Goal: Information Seeking & Learning: Check status

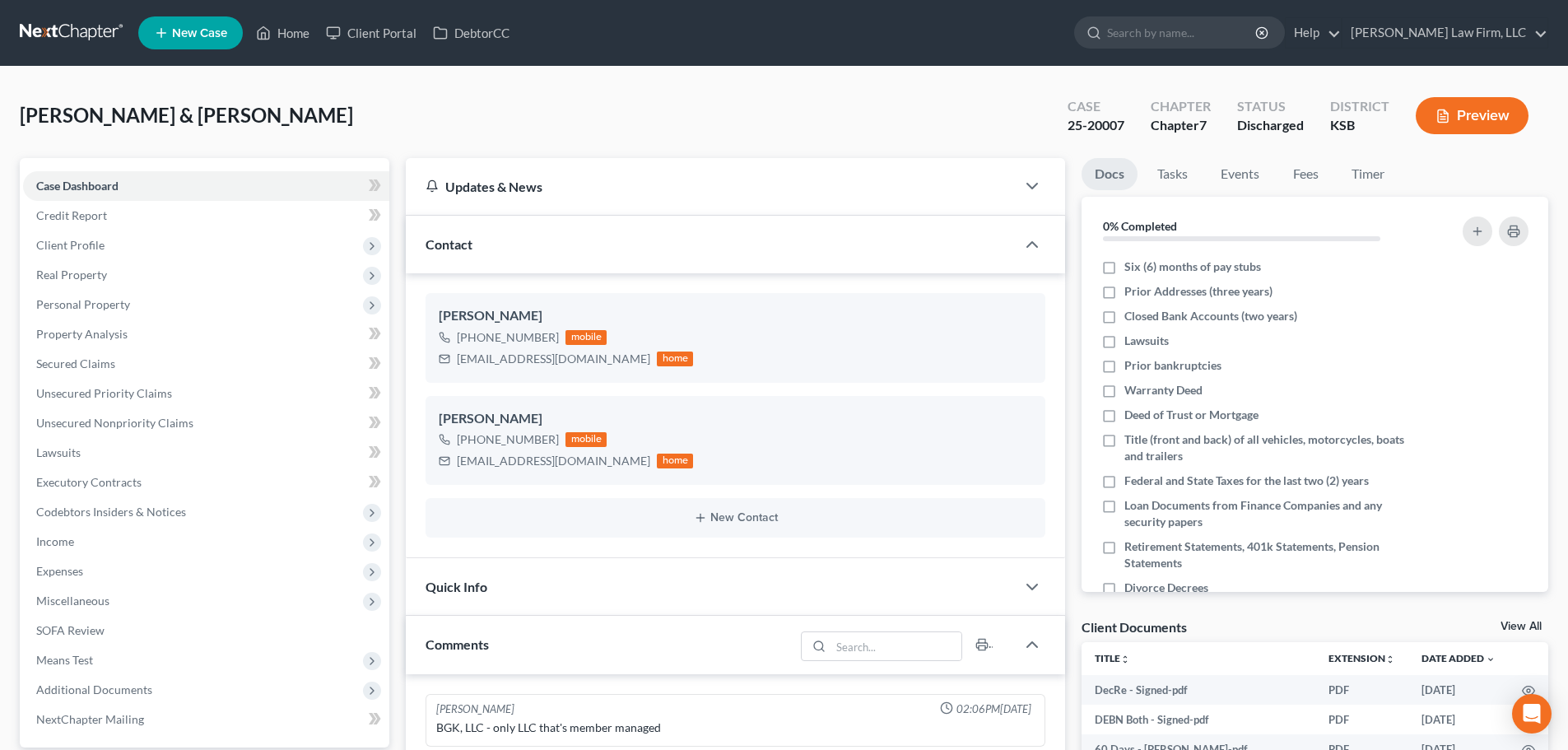
select select "0"
click at [289, 31] on link "Home" at bounding box center [282, 33] width 70 height 30
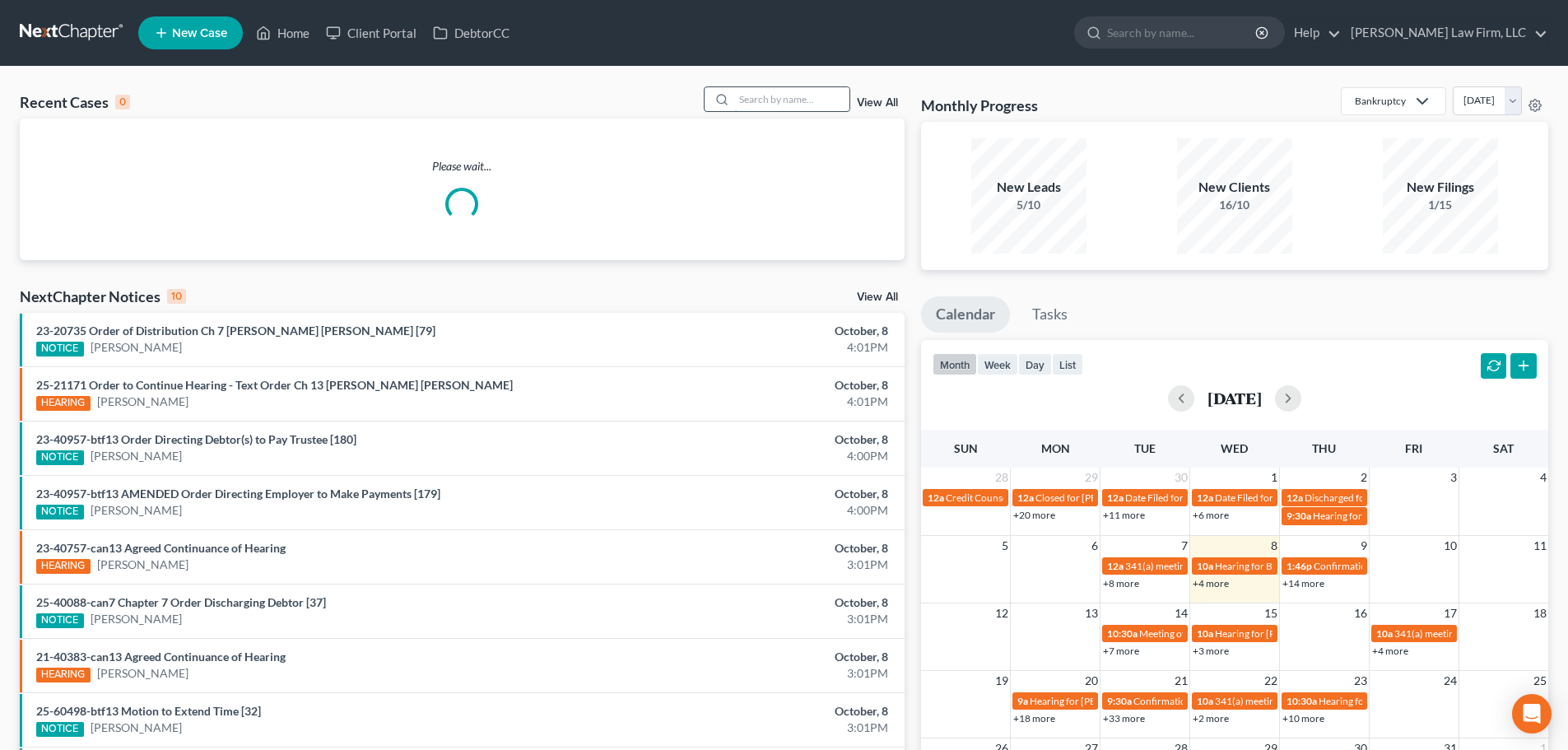
click at [749, 99] on input "search" at bounding box center [792, 99] width 116 height 24
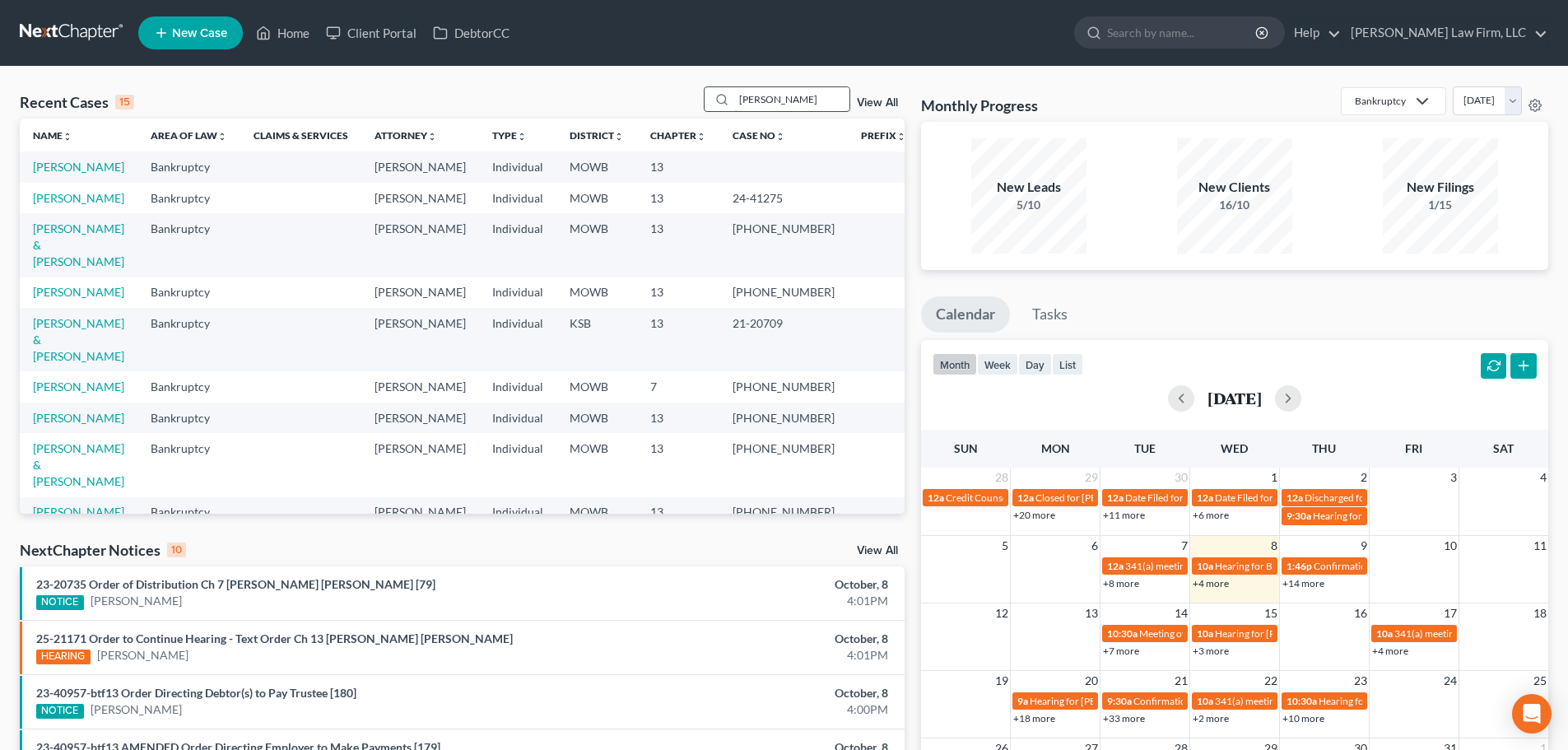
type input "[PERSON_NAME]"
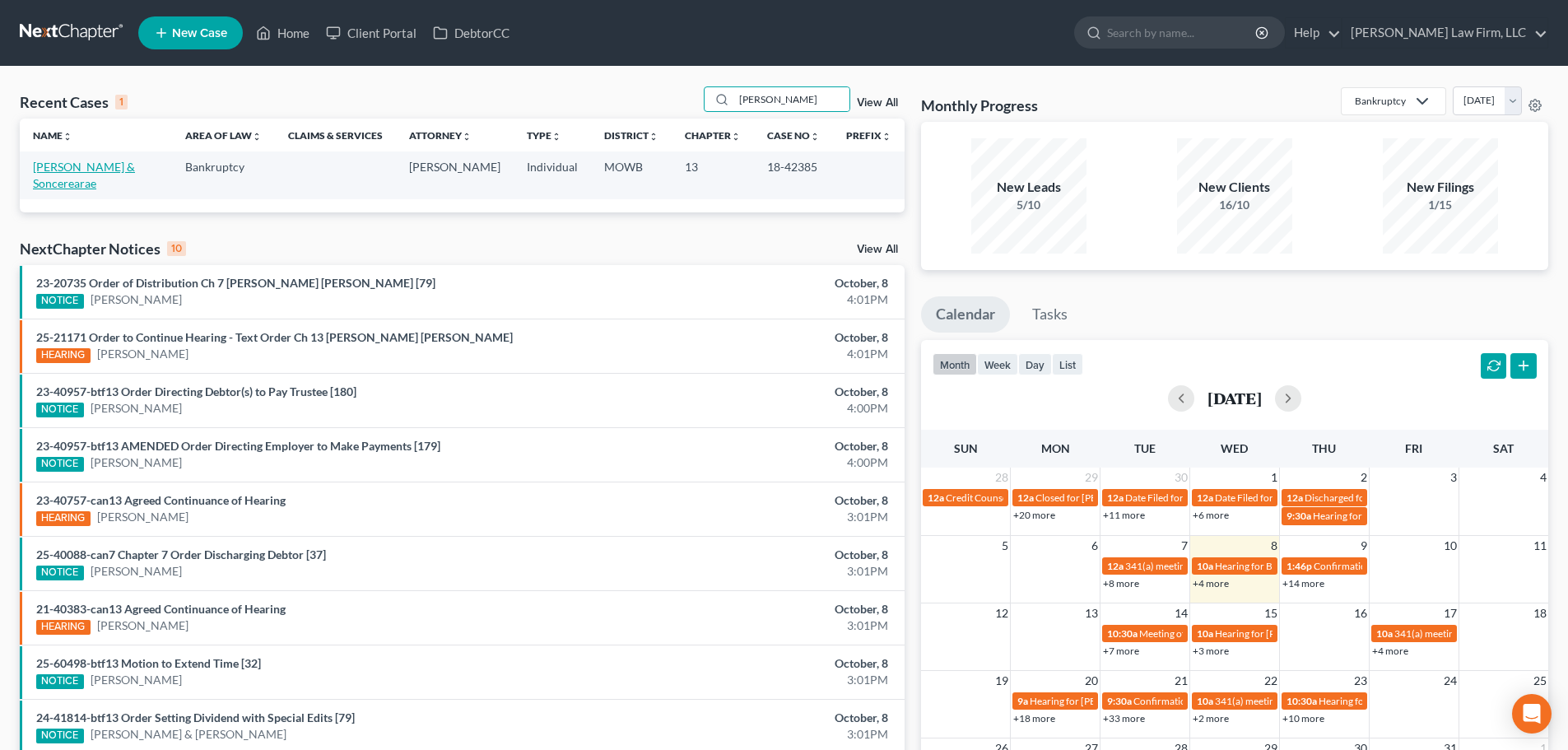
click at [88, 167] on link "[PERSON_NAME] & Soncerearae" at bounding box center [83, 175] width 102 height 31
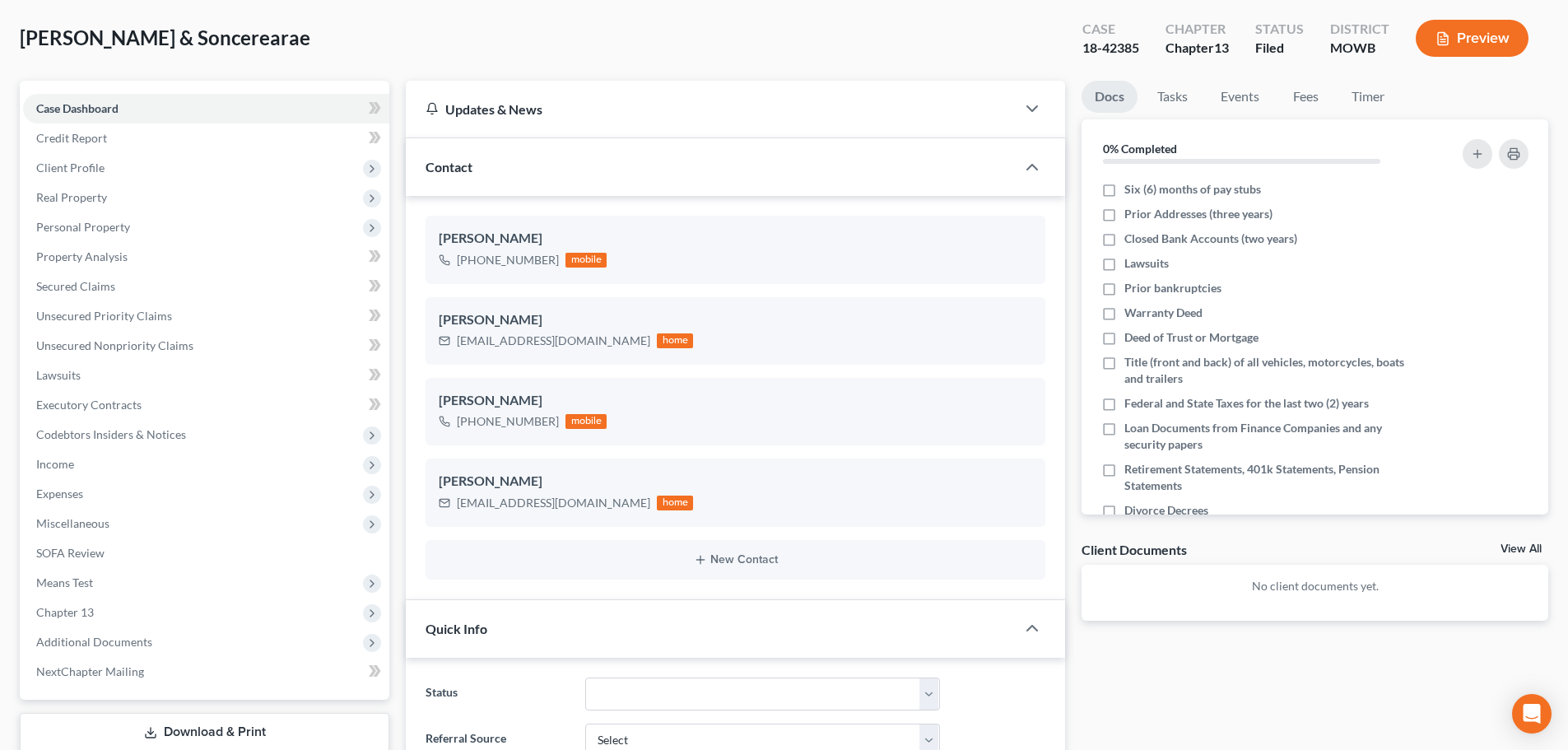
scroll to position [329, 0]
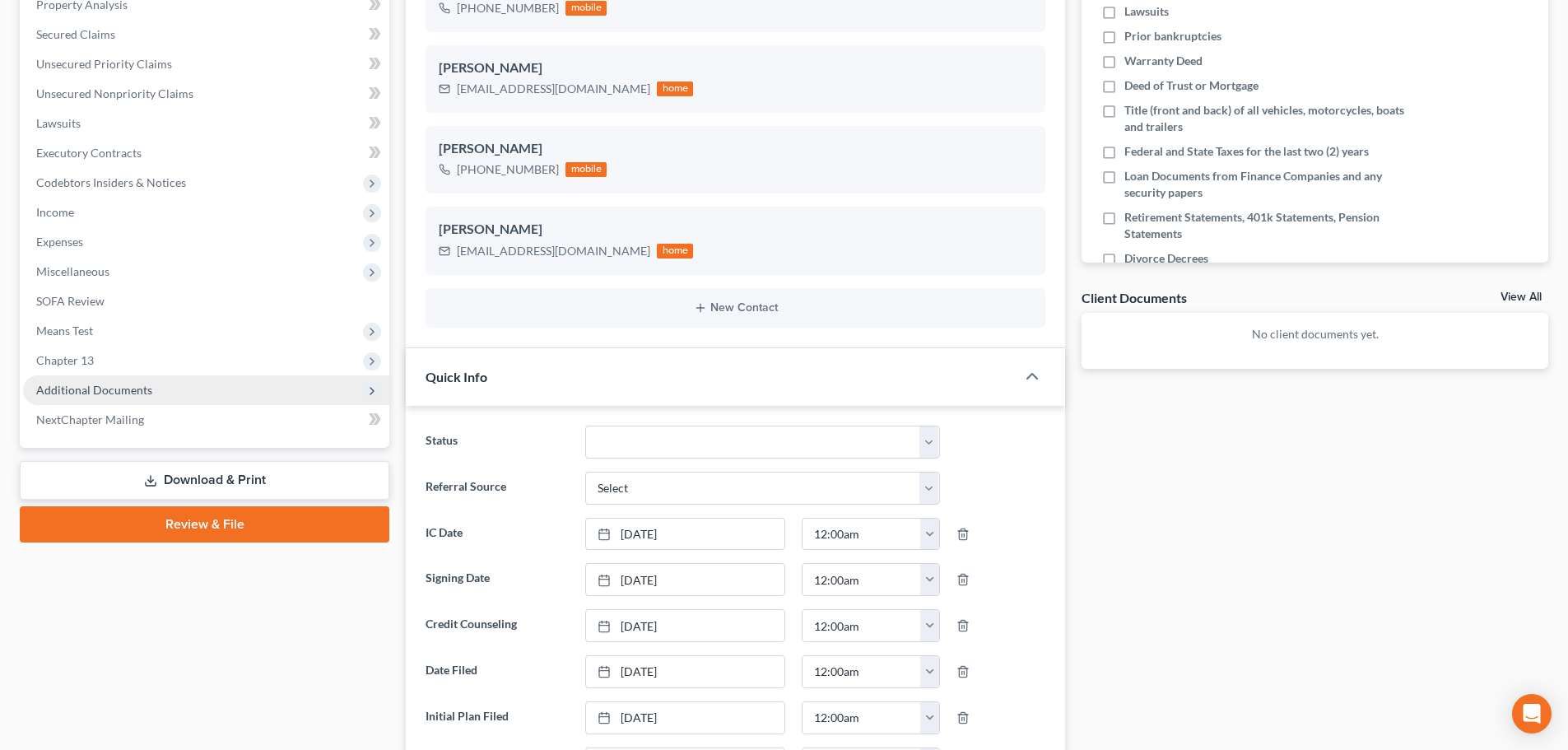
click at [91, 382] on span "Additional Documents" at bounding box center [206, 390] width 366 height 30
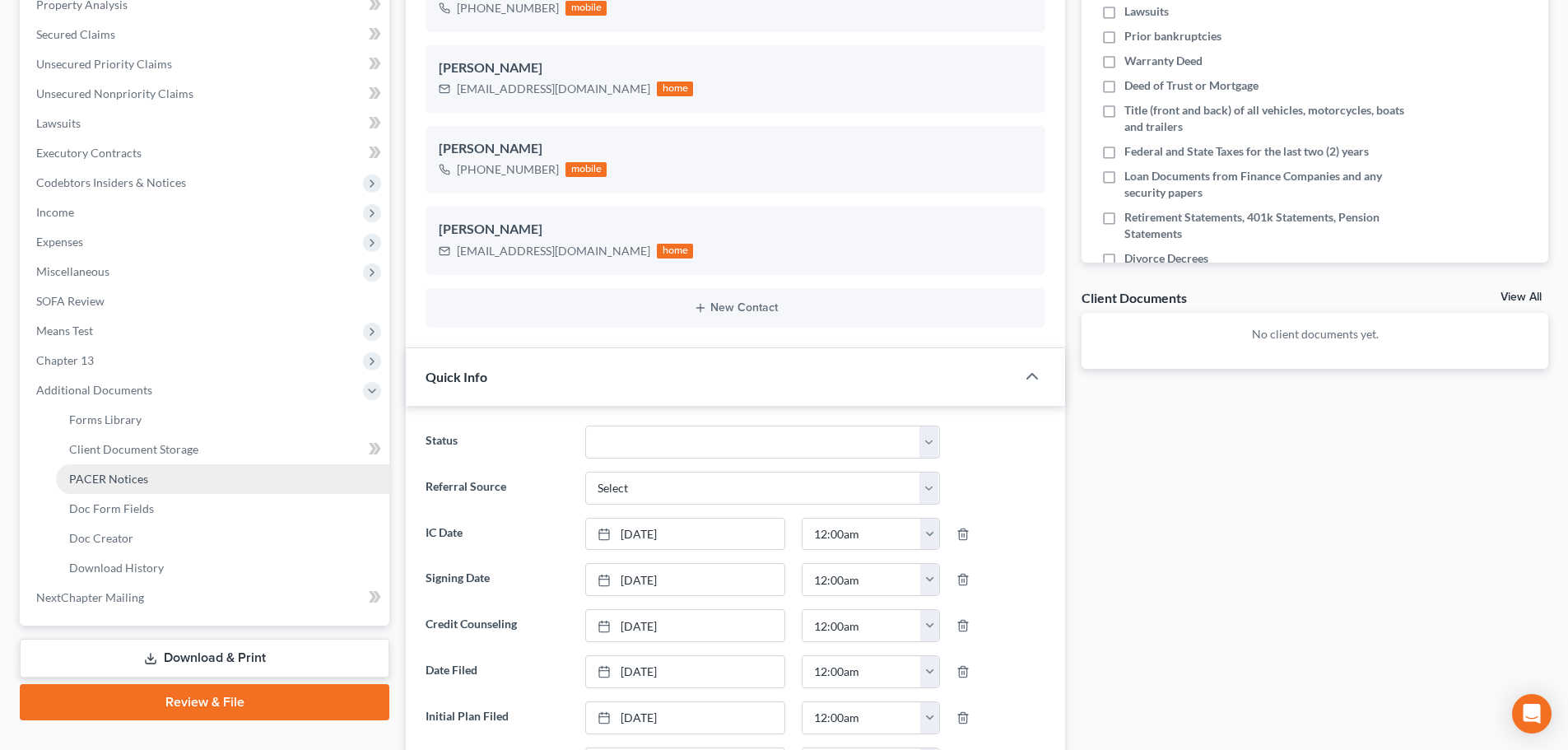
click at [116, 475] on span "PACER Notices" at bounding box center [108, 478] width 79 height 14
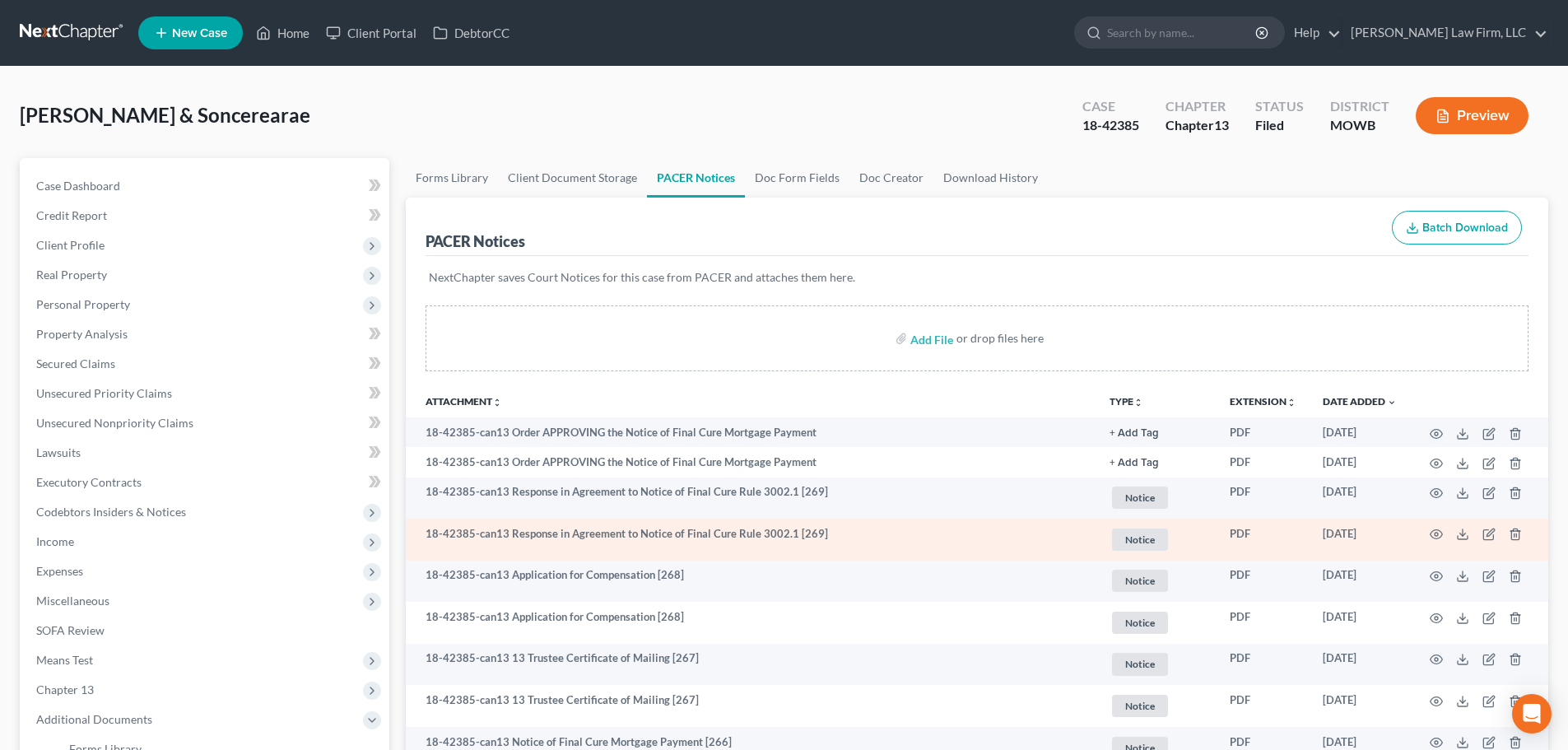
scroll to position [82, 0]
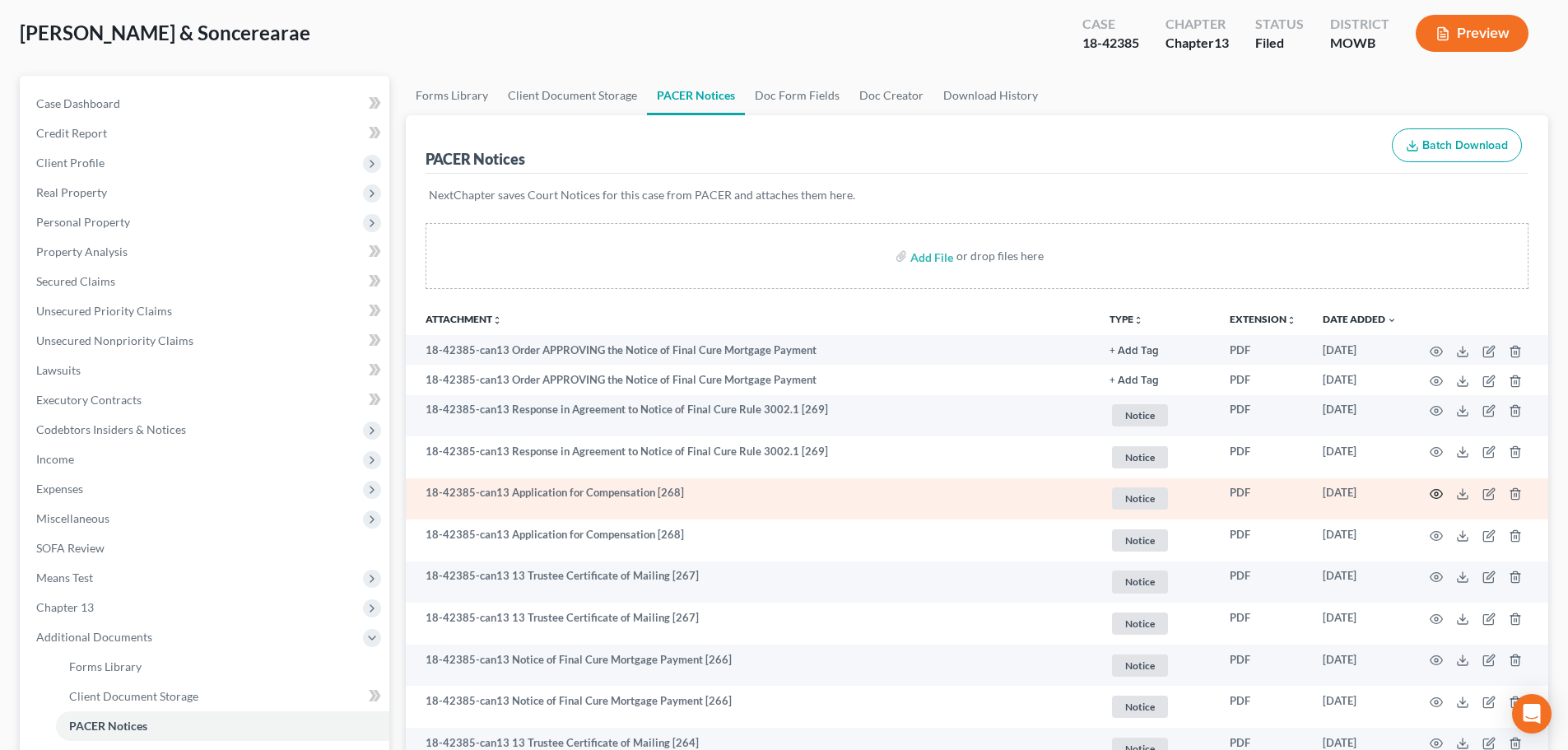
click at [1436, 490] on icon "button" at bounding box center [1436, 494] width 12 height 9
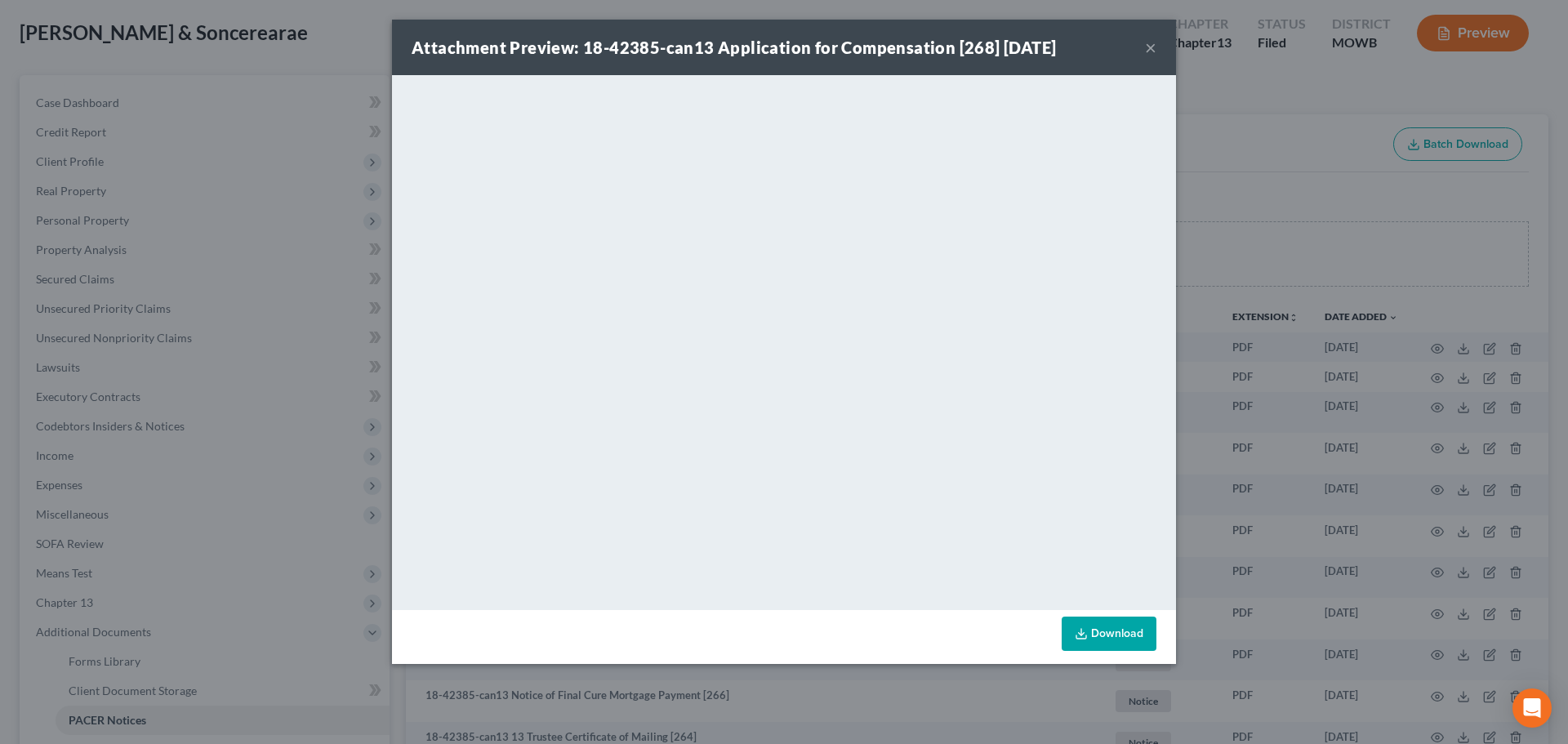
click at [1154, 45] on button "×" at bounding box center [1151, 47] width 11 height 20
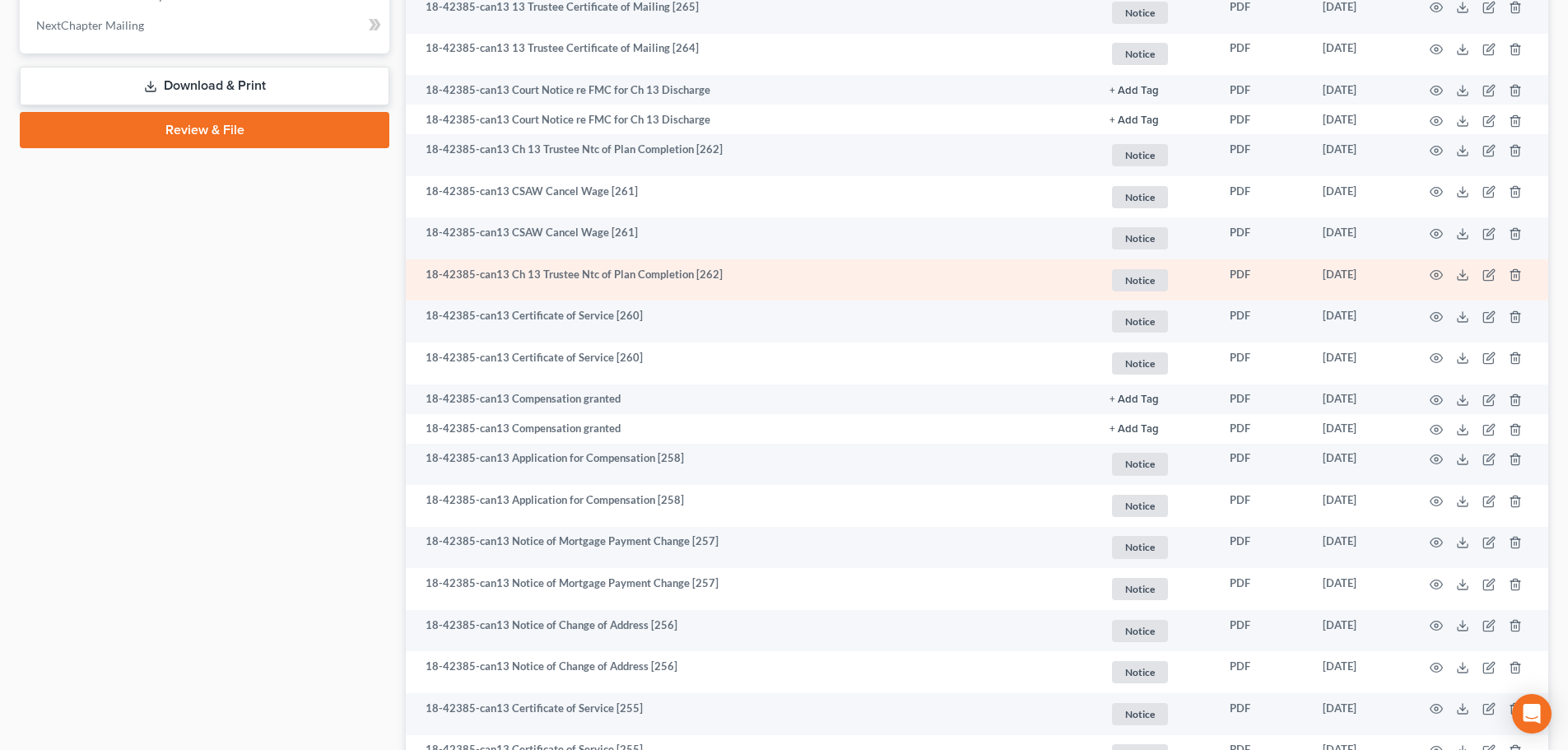
scroll to position [906, 0]
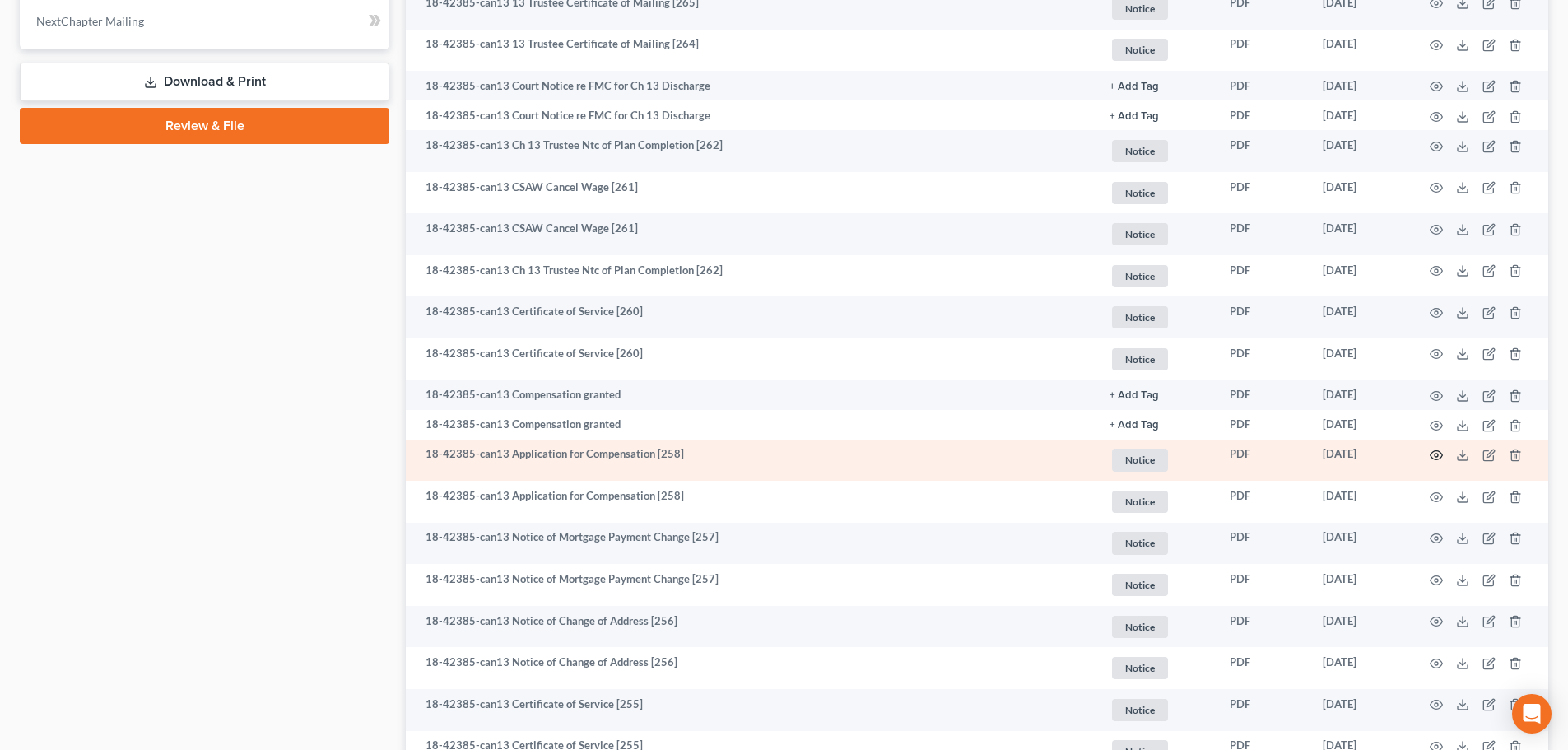
click at [1433, 452] on icon "button" at bounding box center [1437, 455] width 13 height 13
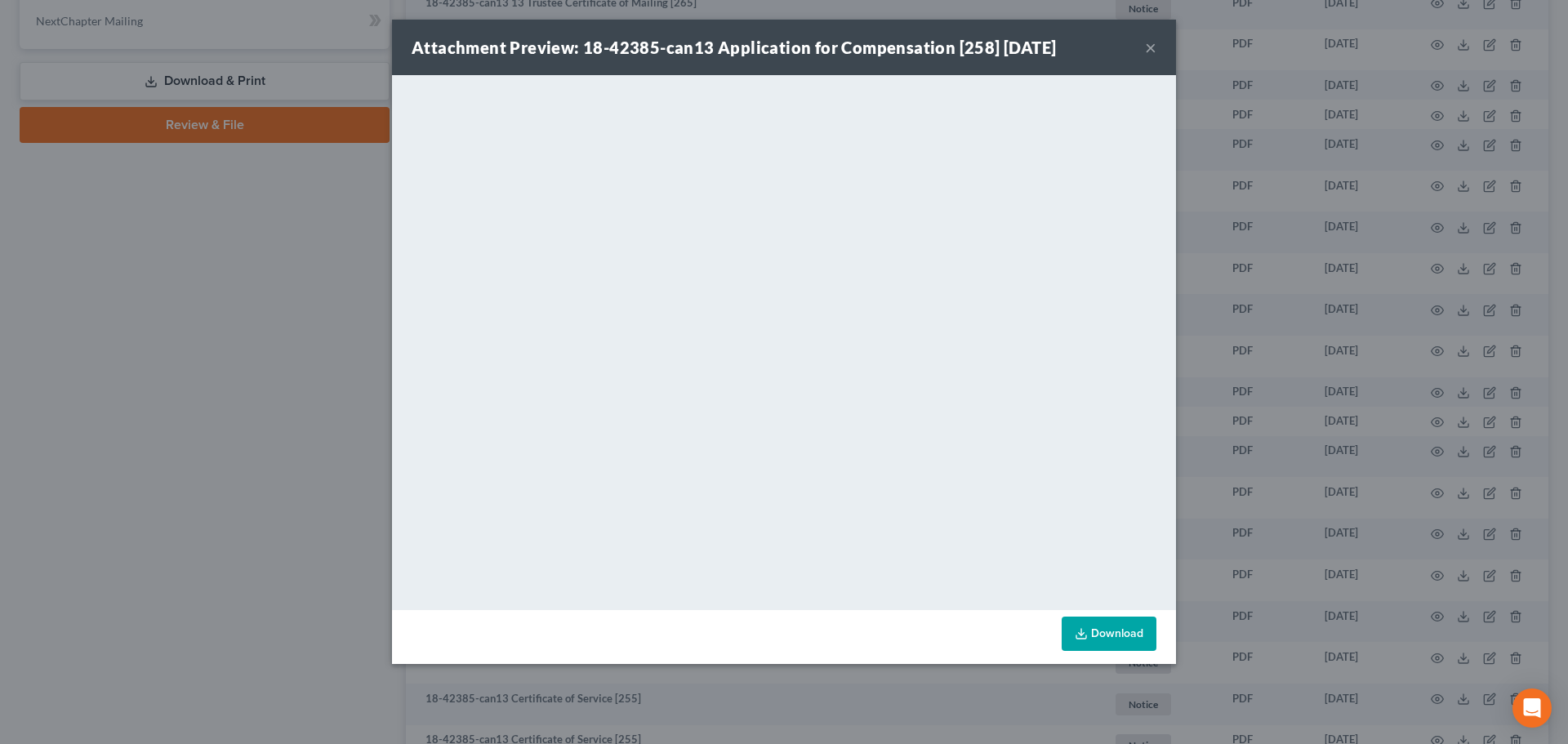
click at [1157, 45] on div "Attachment Preview: 18-42385-can13 Application for Compensation [258] [DATE] ×" at bounding box center [784, 47] width 784 height 56
click at [1149, 45] on button "×" at bounding box center [1151, 47] width 11 height 20
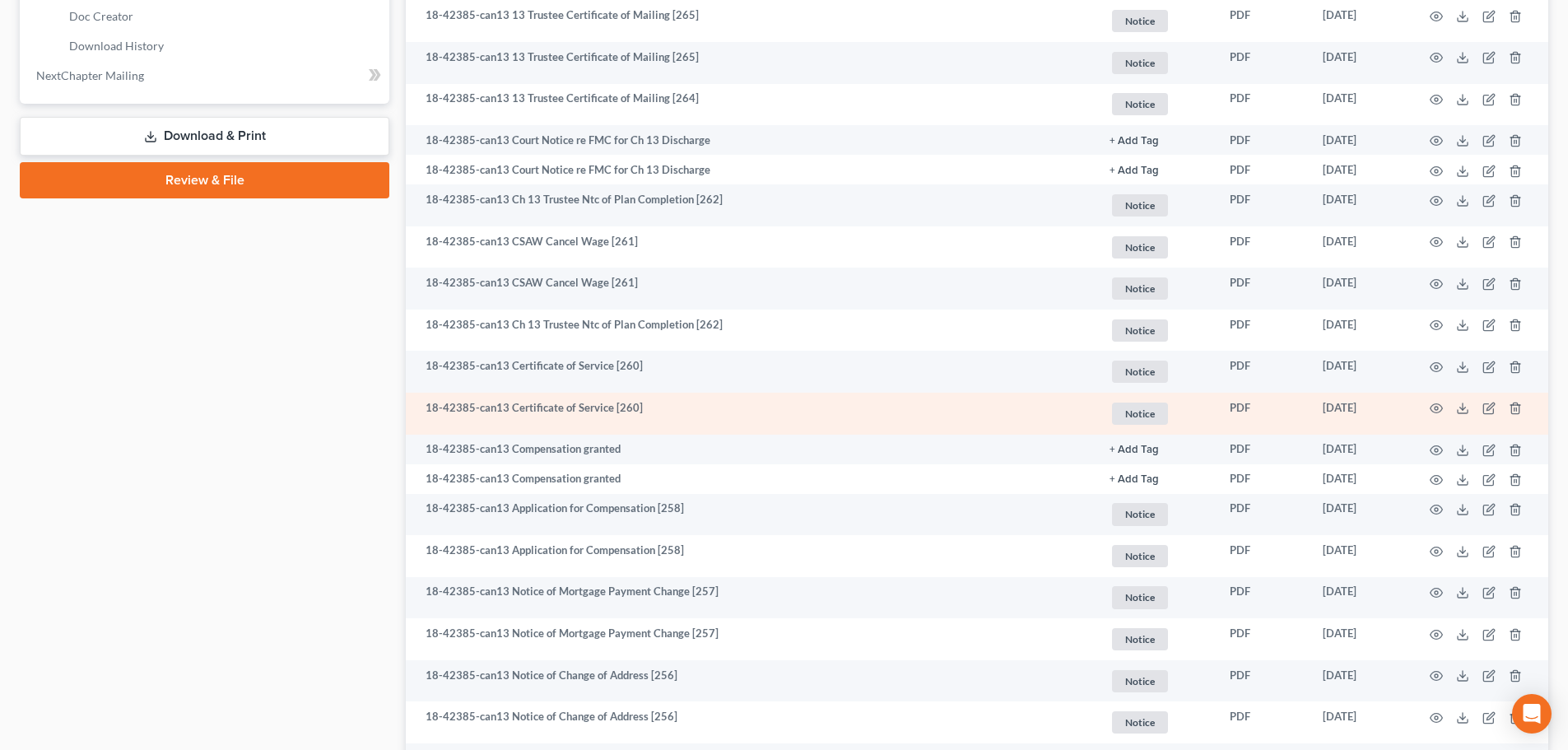
scroll to position [824, 0]
